Goal: Task Accomplishment & Management: Use online tool/utility

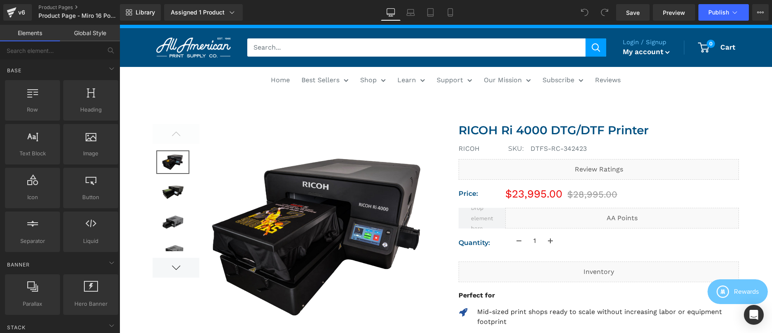
click at [257, 131] on img at bounding box center [316, 237] width 234 height 227
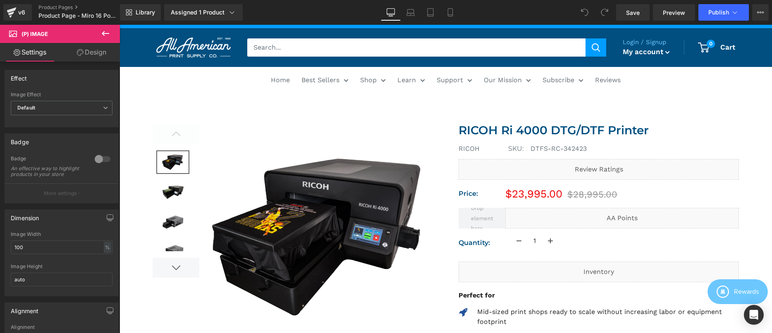
click at [87, 46] on link "Design" at bounding box center [92, 52] width 60 height 19
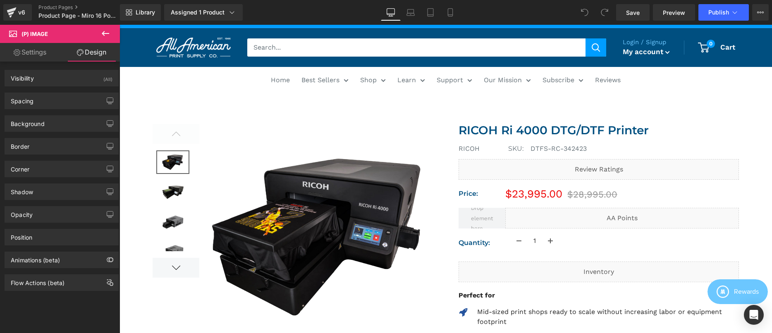
click at [101, 32] on icon at bounding box center [106, 34] width 10 height 10
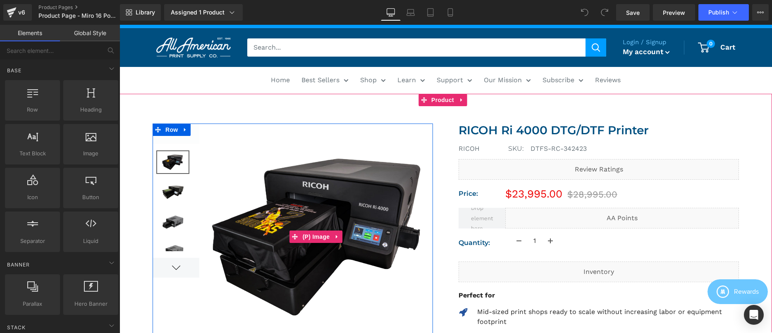
click at [229, 142] on img at bounding box center [316, 237] width 234 height 227
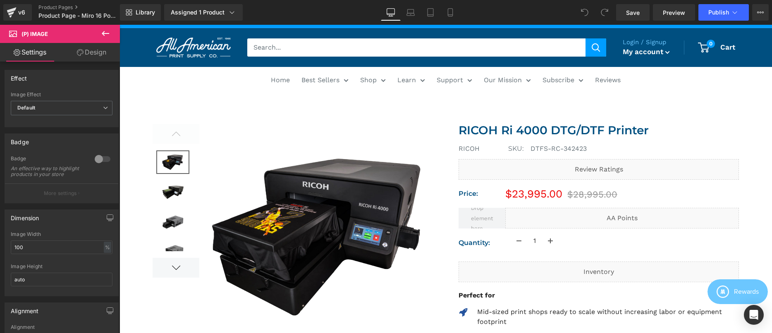
click at [104, 35] on icon at bounding box center [105, 33] width 7 height 5
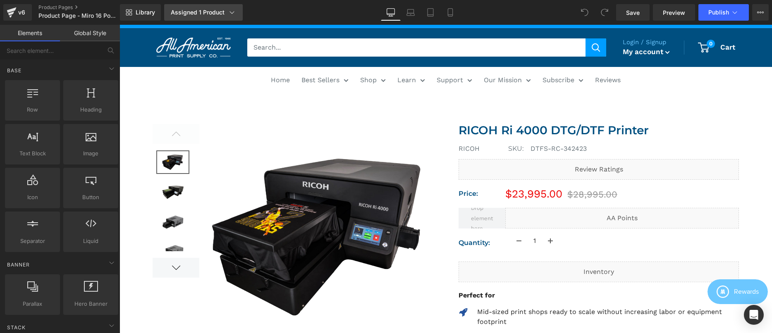
click at [205, 12] on div "Assigned 1 Product" at bounding box center [203, 12] width 65 height 8
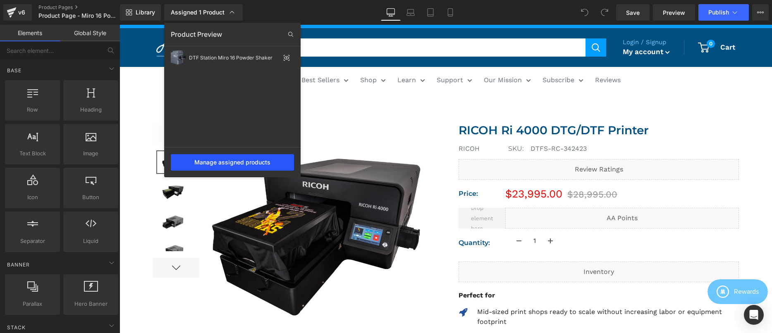
click at [255, 160] on div "Manage assigned products" at bounding box center [232, 162] width 123 height 17
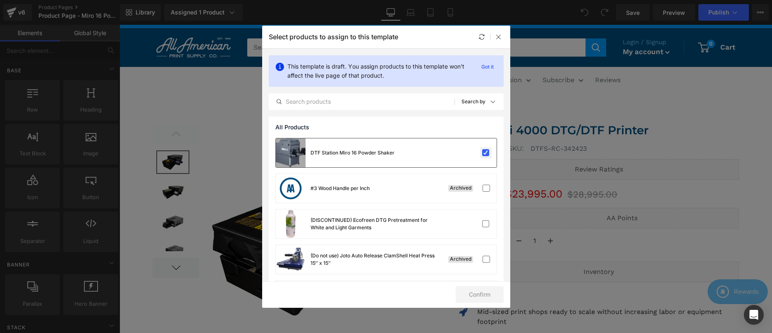
click at [482, 149] on label at bounding box center [485, 152] width 7 height 7
click at [486, 153] on input "checkbox" at bounding box center [486, 153] width 0 height 0
click at [472, 145] on div "DTF Station Miro 16 Powder Shaker Will be assigned to the default page" at bounding box center [386, 153] width 221 height 29
click at [481, 69] on p "Got it" at bounding box center [487, 67] width 19 height 10
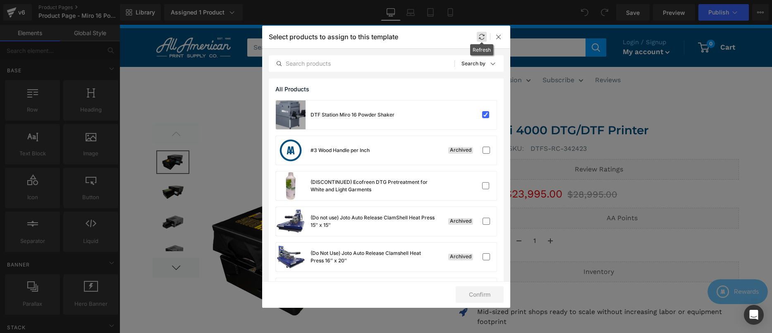
click at [480, 36] on icon at bounding box center [482, 37] width 7 height 7
click at [502, 34] on div at bounding box center [499, 37] width 10 height 10
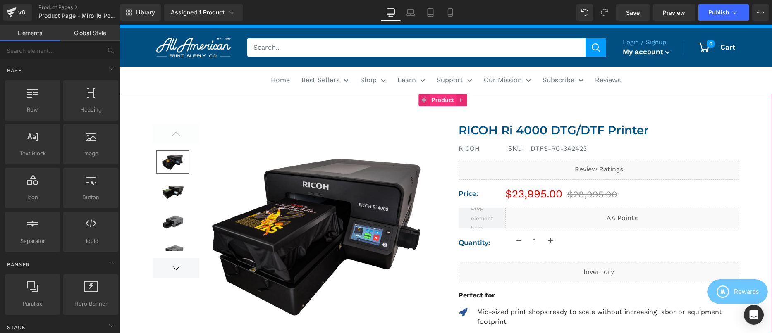
click at [437, 102] on span "Product" at bounding box center [442, 100] width 27 height 12
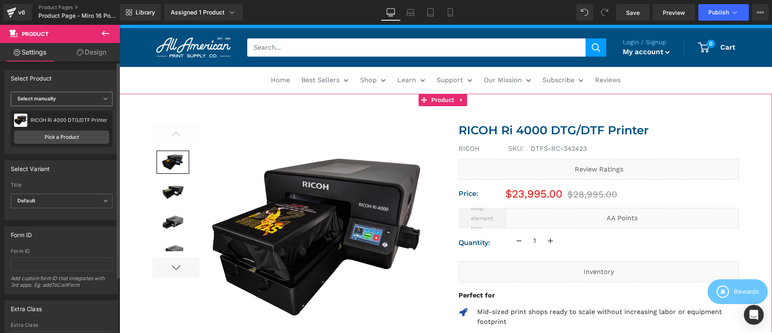
click at [55, 99] on b "Select manually" at bounding box center [36, 99] width 38 height 6
click at [70, 85] on div "Select Product" at bounding box center [61, 78] width 113 height 16
click at [88, 141] on link "Pick a Product" at bounding box center [61, 137] width 95 height 13
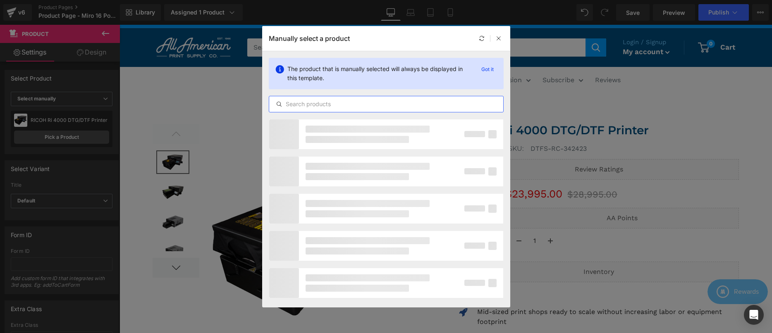
click at [331, 107] on input "text" at bounding box center [386, 104] width 234 height 10
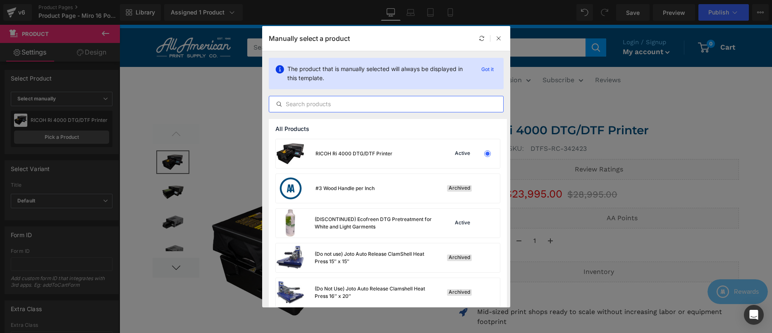
paste input "DTF Station Miro 16 Powder Shaker"
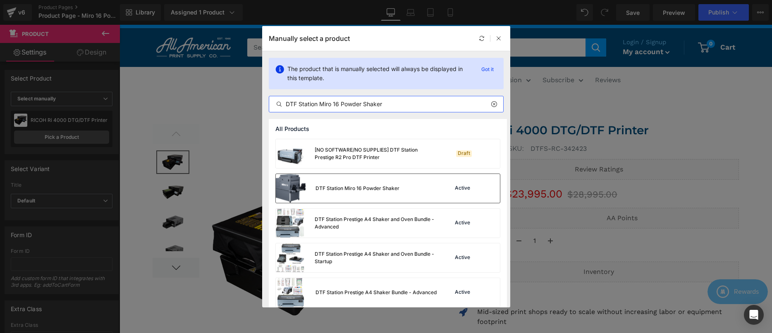
type input "DTF Station Miro 16 Powder Shaker"
click at [416, 188] on div "DTF Station Miro 16 Powder Shaker Active" at bounding box center [388, 188] width 224 height 29
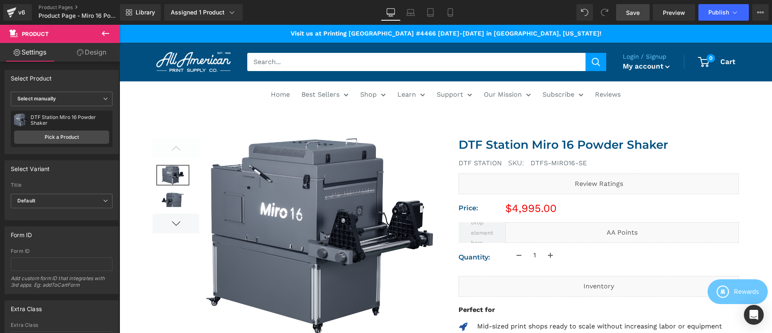
click at [632, 11] on span "Save" at bounding box center [633, 12] width 14 height 9
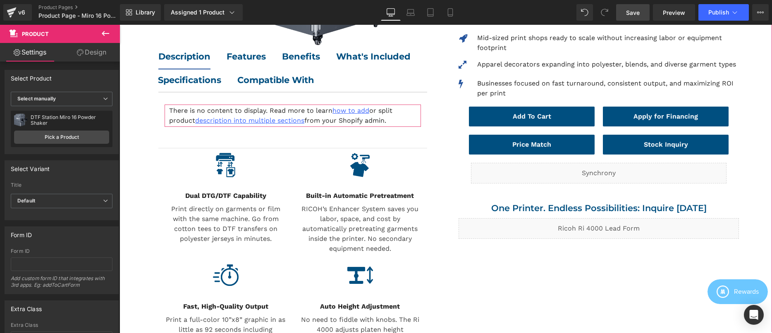
scroll to position [288, 0]
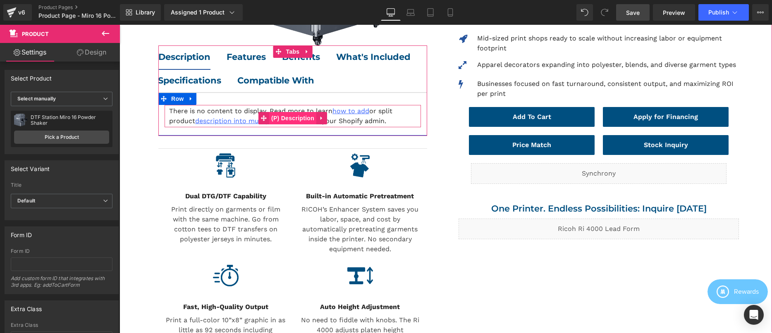
click at [296, 117] on span "(P) Description" at bounding box center [292, 118] width 47 height 12
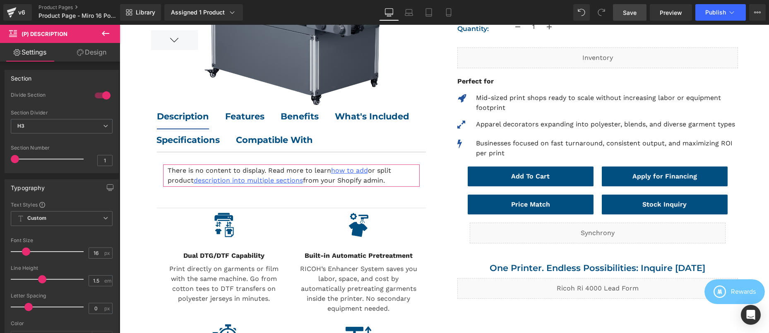
scroll to position [0, 0]
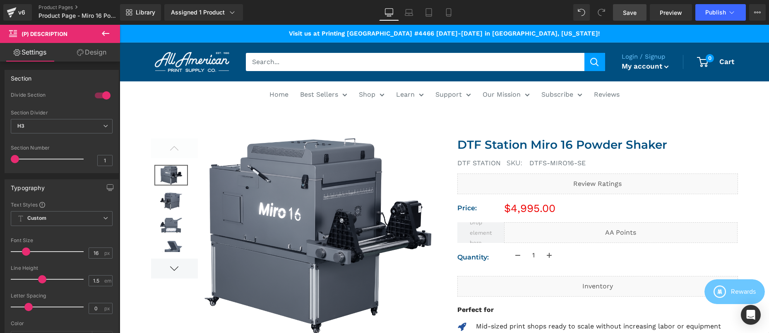
click at [638, 12] on link "Save" at bounding box center [630, 12] width 34 height 17
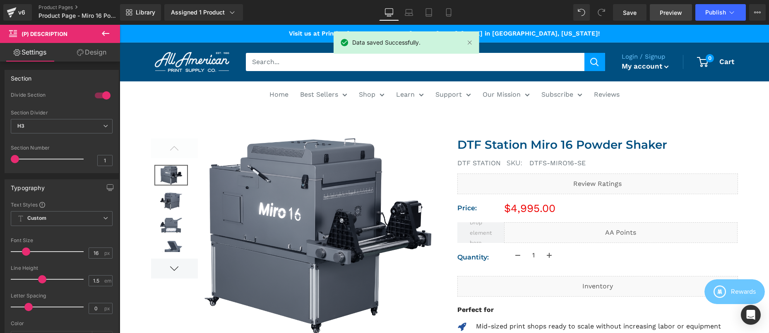
click at [663, 14] on span "Preview" at bounding box center [670, 12] width 22 height 9
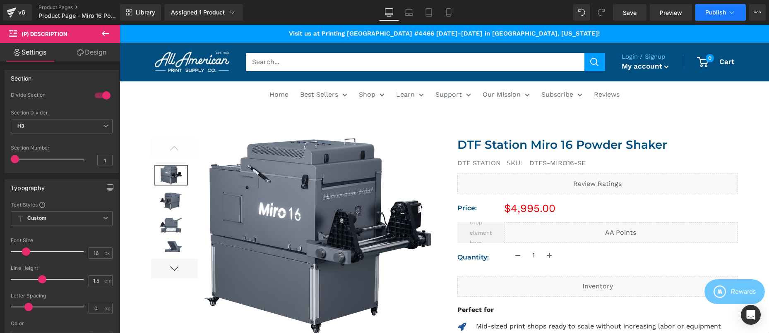
click at [733, 12] on icon at bounding box center [731, 12] width 5 height 2
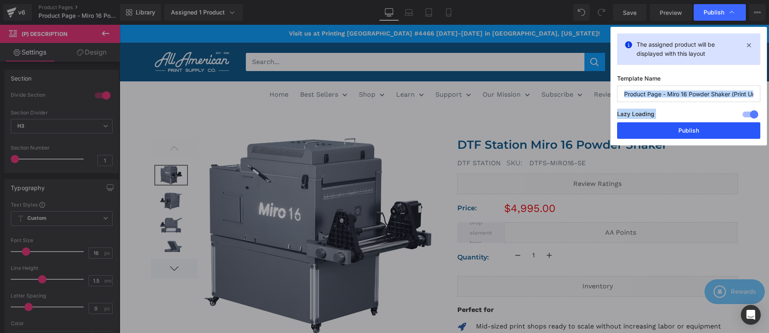
drag, startPoint x: 734, startPoint y: 89, endPoint x: 731, endPoint y: 132, distance: 43.1
click at [731, 132] on div "The assigned product will be displayed with this layout Template Name Product P…" at bounding box center [688, 86] width 156 height 119
drag, startPoint x: 731, startPoint y: 132, endPoint x: 579, endPoint y: 108, distance: 153.6
click at [731, 132] on button "Publish" at bounding box center [688, 130] width 143 height 17
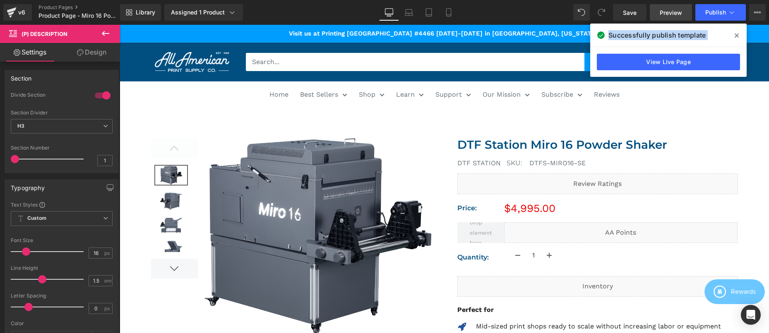
click at [668, 11] on span "Preview" at bounding box center [670, 12] width 22 height 9
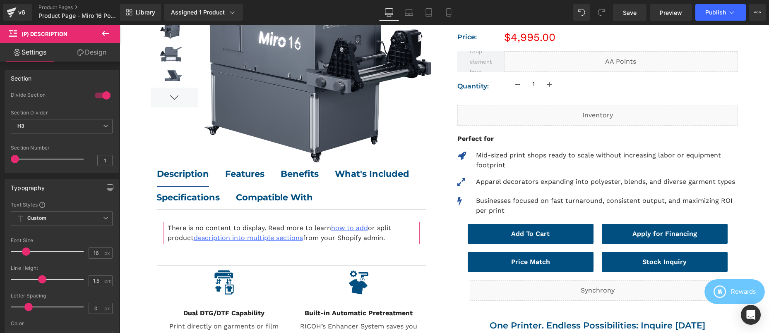
scroll to position [178, 0]
